Goal: Transaction & Acquisition: Purchase product/service

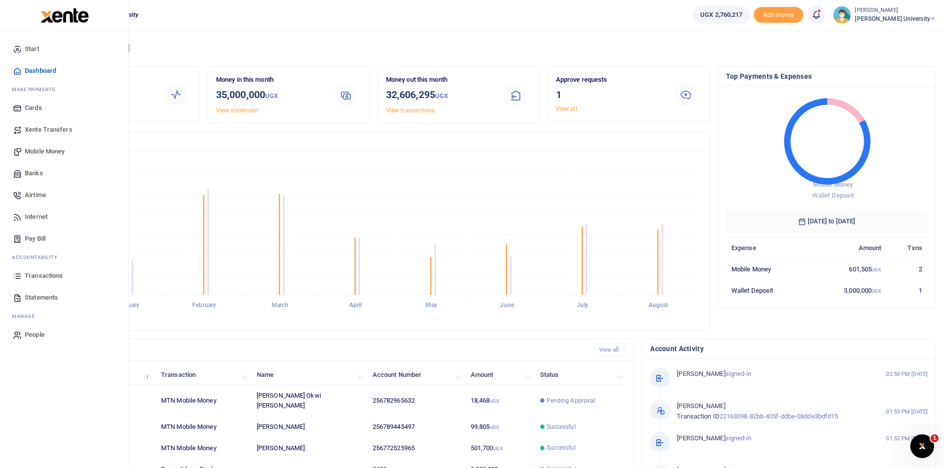
click at [40, 155] on span "Mobile Money" at bounding box center [45, 152] width 40 height 10
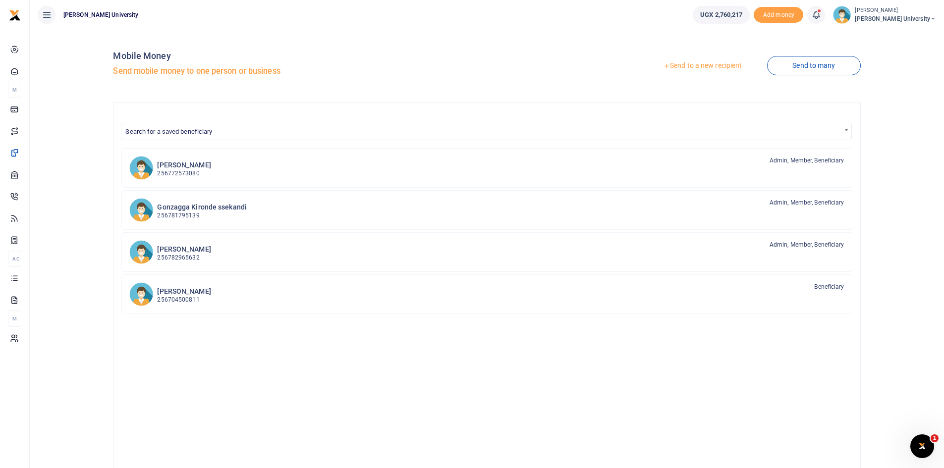
click at [679, 69] on link "Send to a new recipient" at bounding box center [701, 66] width 129 height 18
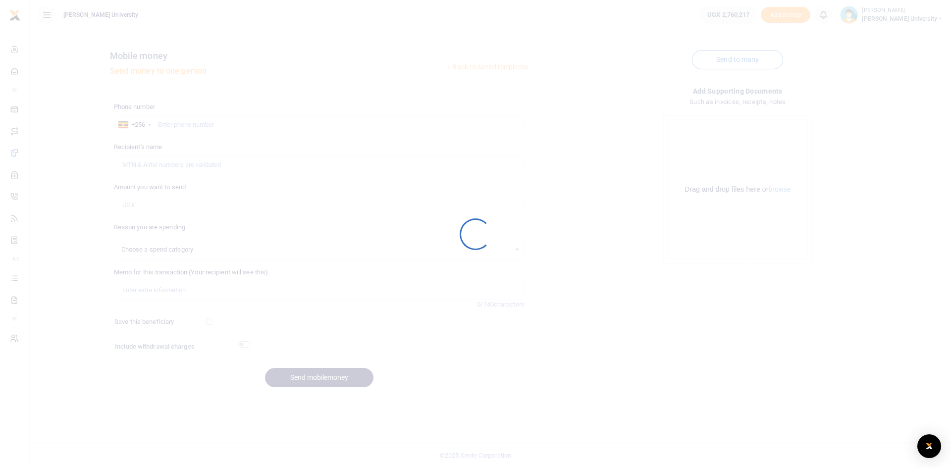
select select
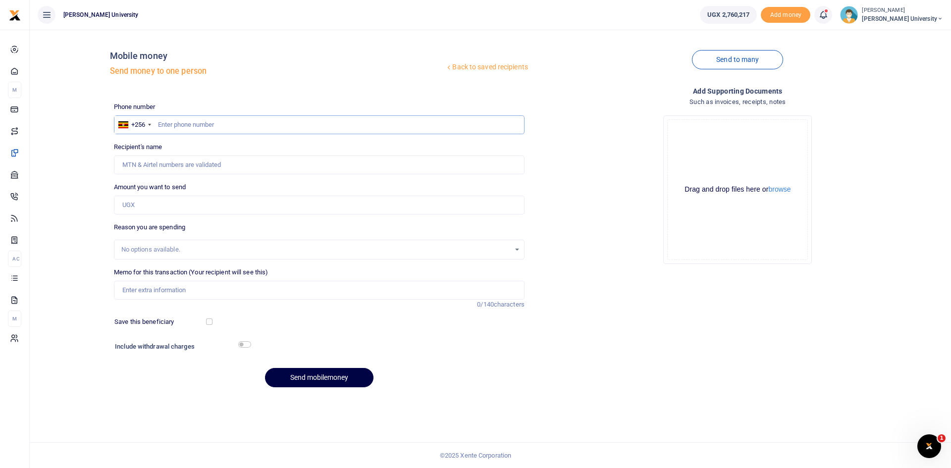
click at [206, 122] on input "text" at bounding box center [319, 124] width 411 height 19
type input "0785358742"
type input "Pancrase Ziraguha"
type input "0785358742"
click at [135, 205] on input "Amount you want to send" at bounding box center [319, 205] width 411 height 19
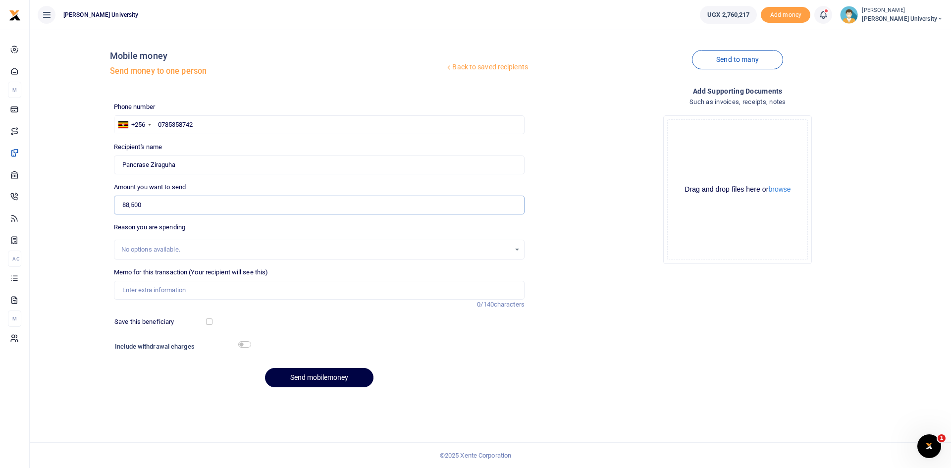
type input "88,500"
click at [184, 289] on input "Memo for this transaction (Your recipient will see this)" at bounding box center [319, 290] width 411 height 19
click at [251, 289] on input "Memo for this transaction (Your recipient will see this)" at bounding box center [319, 290] width 411 height 19
click at [314, 289] on input "Memo for this transaction (Your recipient will see this)" at bounding box center [319, 290] width 411 height 19
type input "Facilitation Fuel for Machine Transport and Tuti for cutting grass at Mulago"
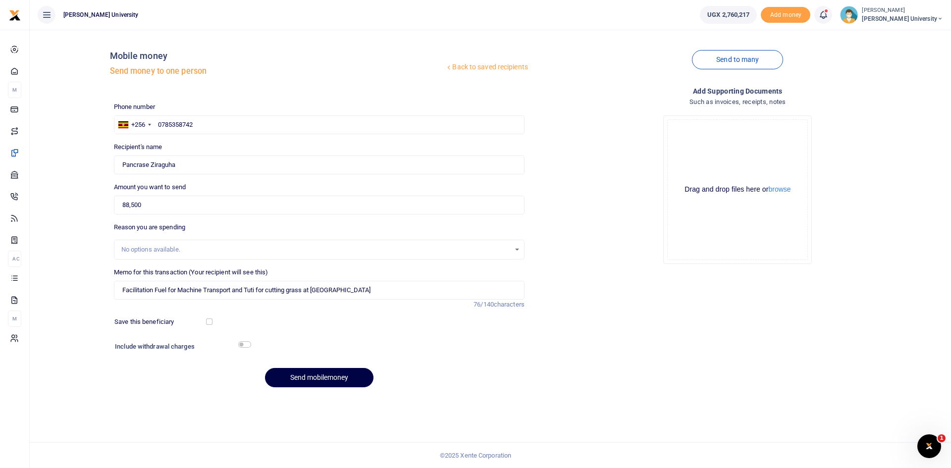
click at [252, 345] on div at bounding box center [372, 348] width 244 height 16
click at [249, 346] on input "checkbox" at bounding box center [244, 344] width 13 height 6
checkbox input "true"
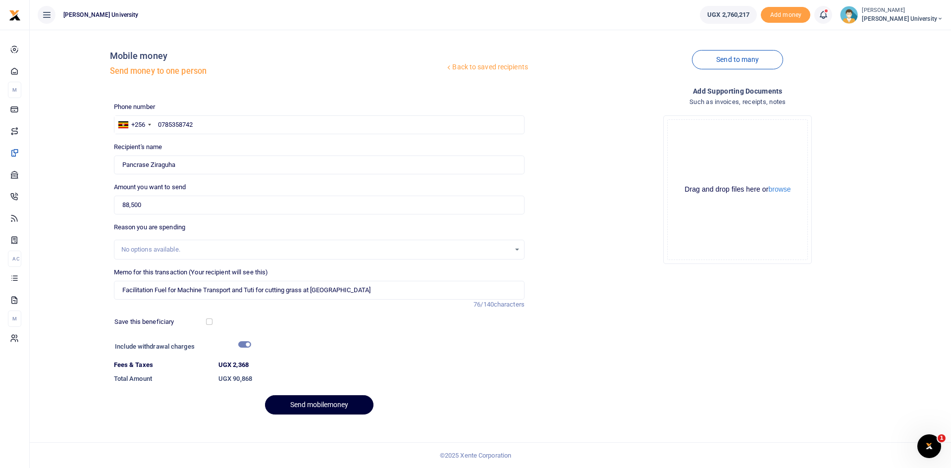
click at [328, 405] on button "Send mobilemoney" at bounding box center [319, 404] width 108 height 19
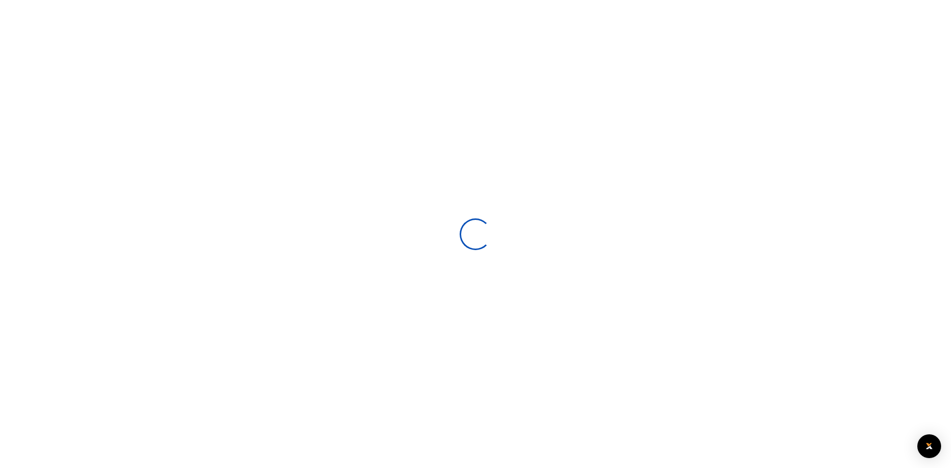
select select
